Goal: Information Seeking & Learning: Learn about a topic

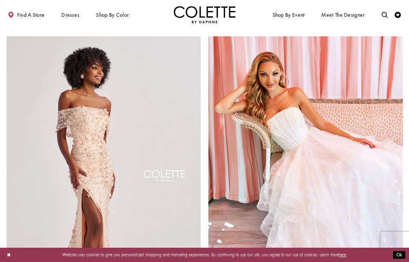
scroll to position [1143, 0]
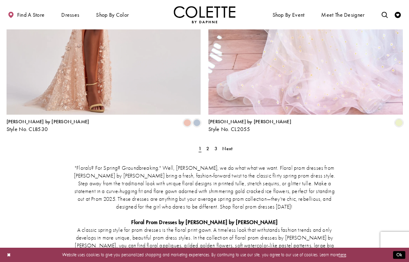
click at [235, 144] on ul "Previous 1 2 3 Next" at bounding box center [205, 148] width 260 height 9
click at [233, 144] on link "Next" at bounding box center [227, 148] width 14 height 9
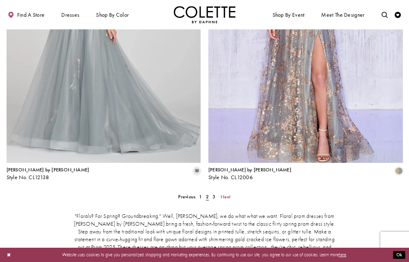
scroll to position [1177, 0]
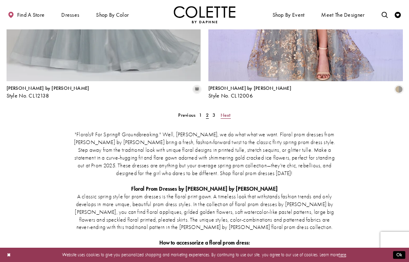
click at [228, 112] on span "Next" at bounding box center [225, 115] width 10 height 7
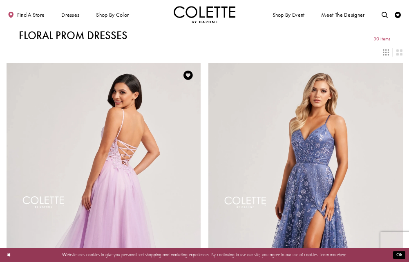
scroll to position [204, 0]
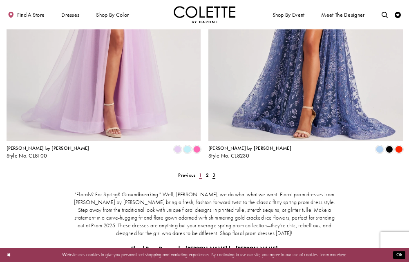
click at [198, 172] on link "1" at bounding box center [200, 175] width 7 height 9
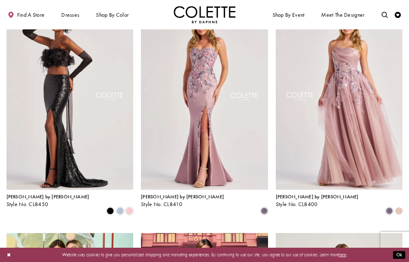
scroll to position [245, 0]
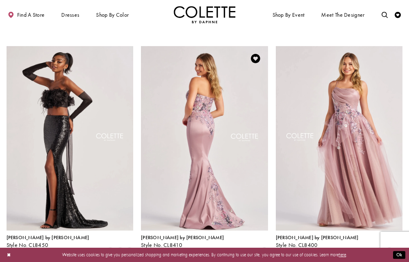
click at [225, 72] on img "Visit Colette by Daphne Style No. CL8410 Page" at bounding box center [204, 138] width 127 height 185
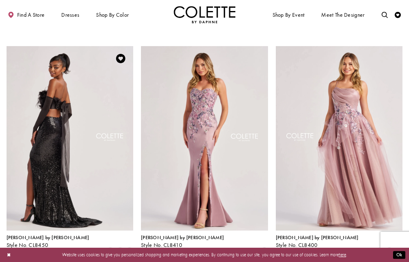
scroll to position [0, 0]
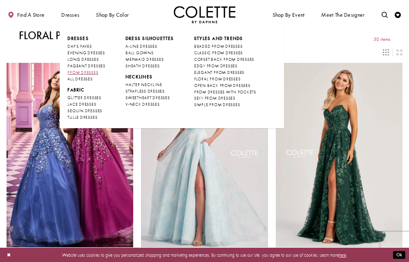
click at [98, 71] on span "PROM DRESSES" at bounding box center [82, 72] width 31 height 5
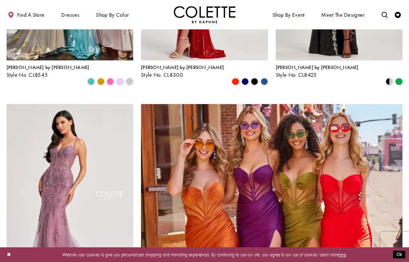
scroll to position [1388, 0]
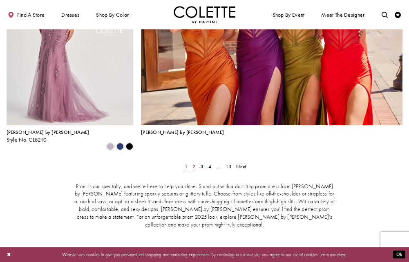
click at [193, 163] on span "2" at bounding box center [193, 166] width 3 height 7
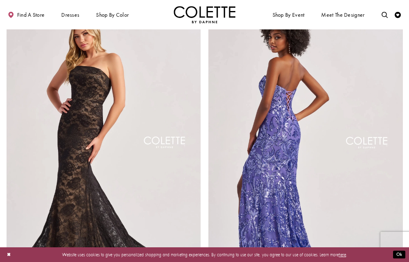
scroll to position [1057, 0]
